Goal: Navigation & Orientation: Find specific page/section

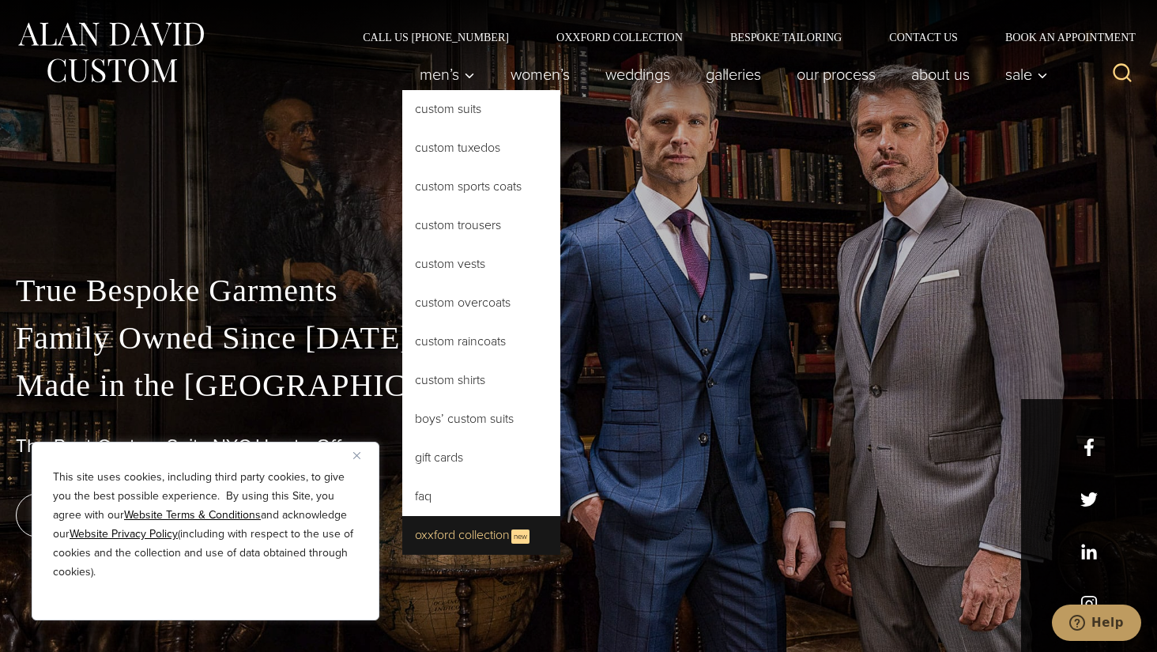
click at [445, 535] on link "Oxxford Collection New" at bounding box center [481, 535] width 158 height 39
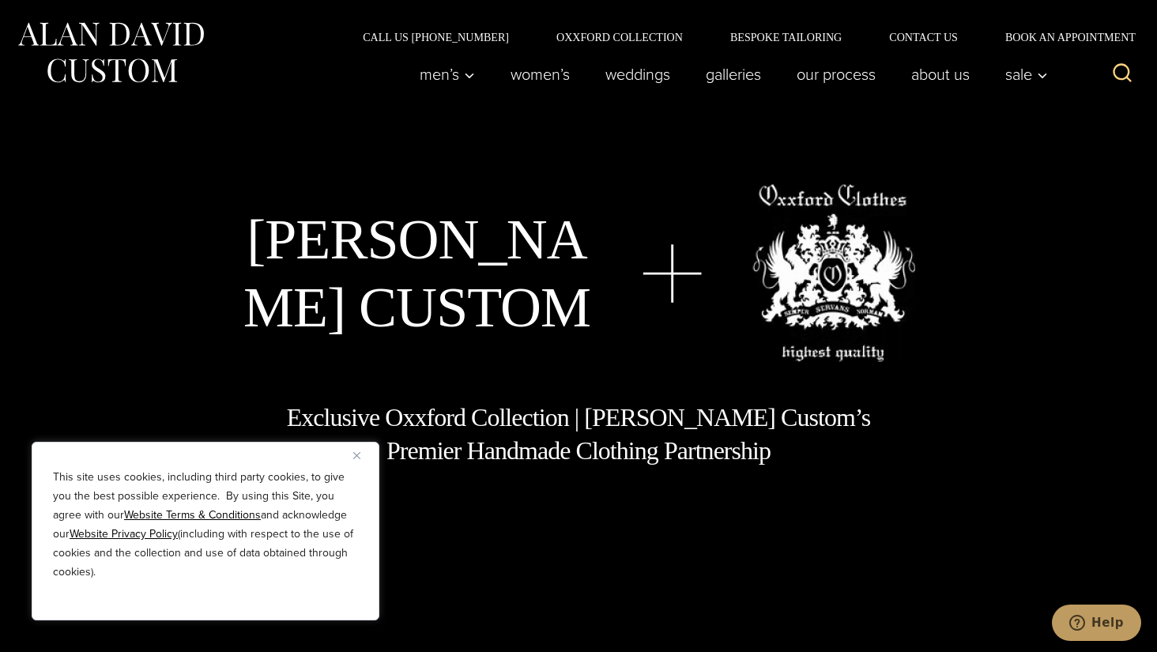
click at [354, 455] on img "Close" at bounding box center [356, 455] width 7 height 7
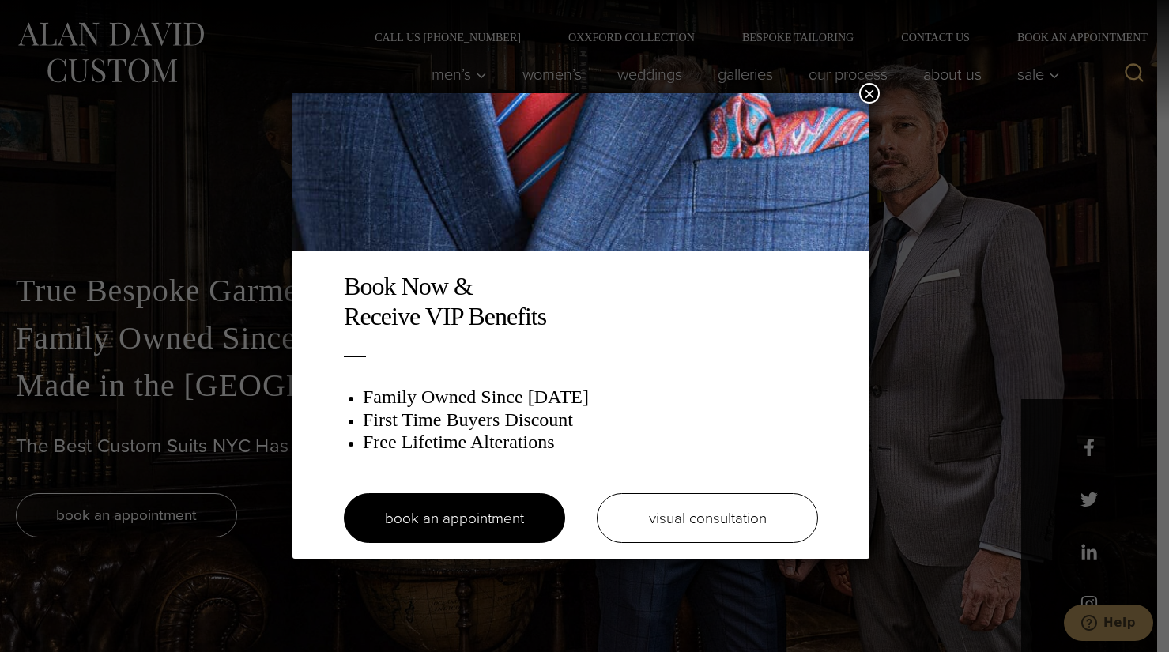
click at [868, 94] on button "×" at bounding box center [869, 93] width 21 height 21
